Goal: Information Seeking & Learning: Learn about a topic

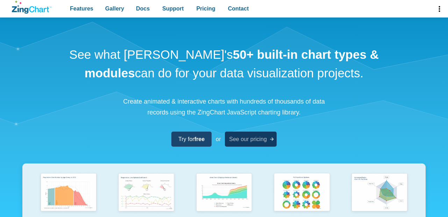
click at [249, 141] on span "See our pricing" at bounding box center [248, 138] width 38 height 9
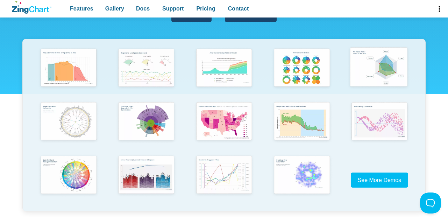
click at [394, 78] on img "App Content" at bounding box center [379, 68] width 64 height 46
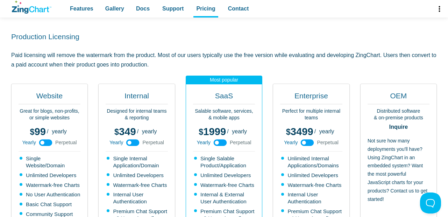
scroll to position [137, 0]
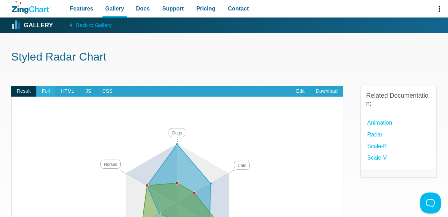
click at [43, 90] on span "Full" at bounding box center [45, 91] width 19 height 11
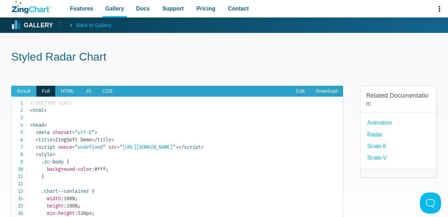
click at [24, 91] on span "Result" at bounding box center [23, 91] width 25 height 11
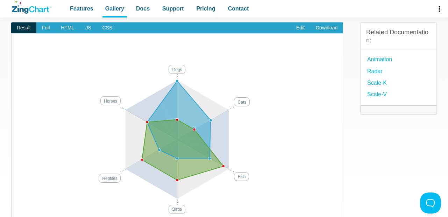
scroll to position [62, 0]
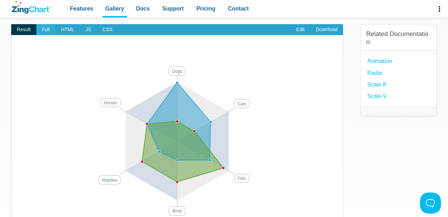
click at [54, 27] on span "Full" at bounding box center [45, 29] width 19 height 11
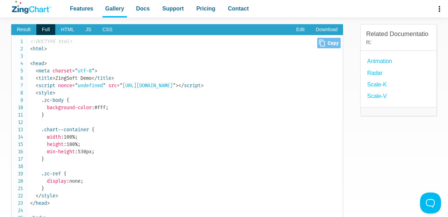
scroll to position [0, 0]
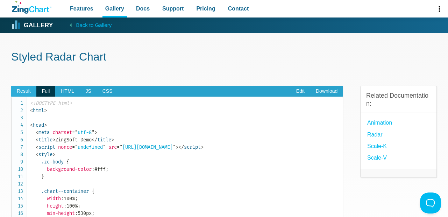
click at [22, 92] on span "Result" at bounding box center [23, 91] width 25 height 11
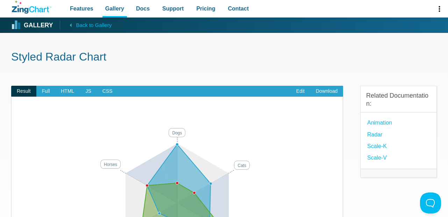
scroll to position [554, 0]
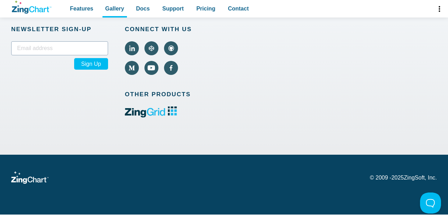
drag, startPoint x: 247, startPoint y: 88, endPoint x: 208, endPoint y: 106, distance: 43.2
click at [208, 106] on div "[STREET_ADDRESS] [PHONE_NUMBER] [EMAIL_ADDRESS][DOMAIN_NAME] Product Features G…" at bounding box center [224, 19] width 426 height 272
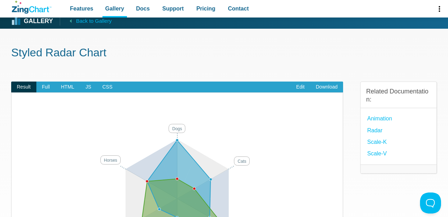
scroll to position [0, 0]
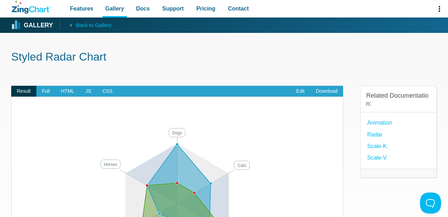
click at [220, 43] on div "Styled Radar Chart Result Full HTML JS CSS Edit Download Powered by ZingChart D…" at bounding box center [224, 207] width 426 height 348
click at [323, 94] on link "Download" at bounding box center [326, 91] width 33 height 11
